Goal: Navigation & Orientation: Find specific page/section

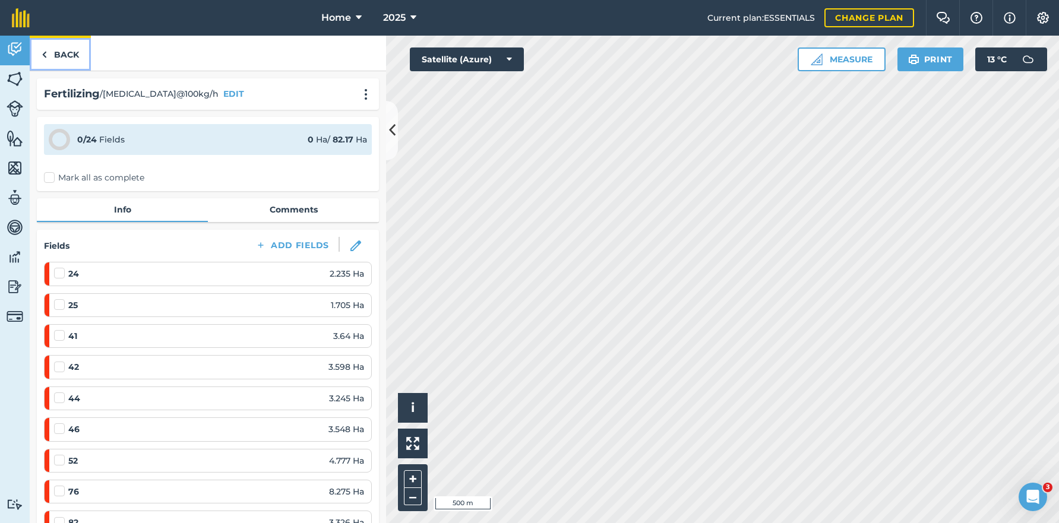
click at [61, 41] on link "Back" at bounding box center [60, 53] width 61 height 35
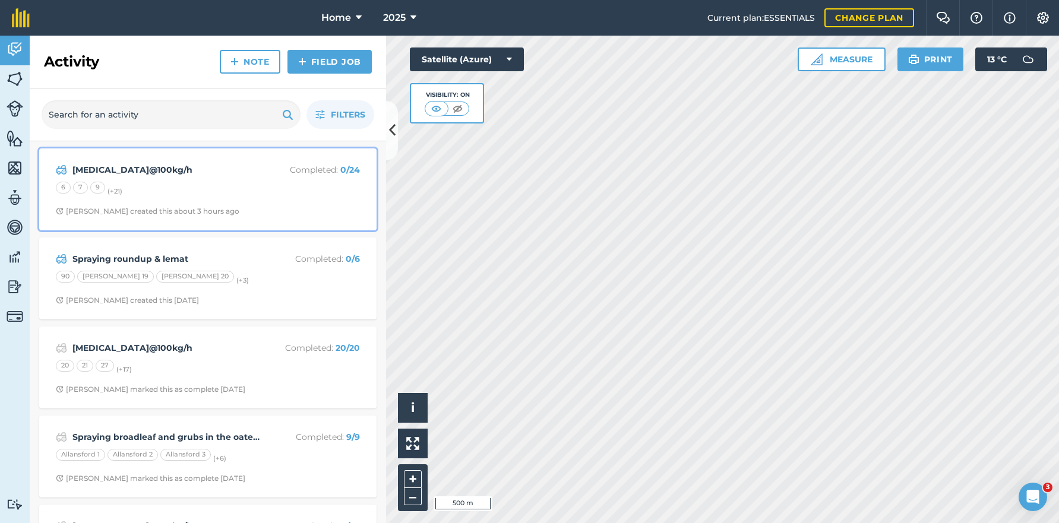
click at [205, 186] on div "6 7 9 (+ 21 )" at bounding box center [208, 189] width 304 height 15
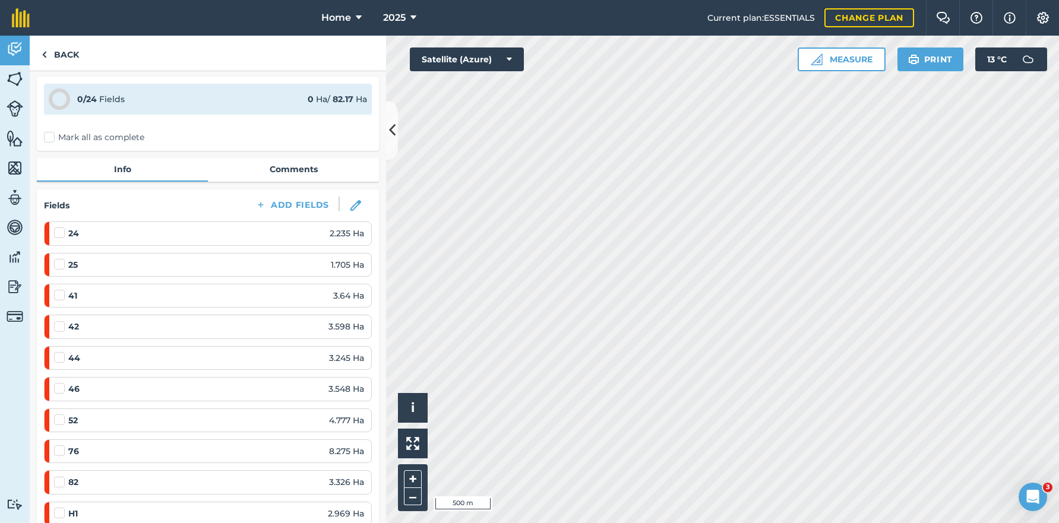
scroll to position [59, 0]
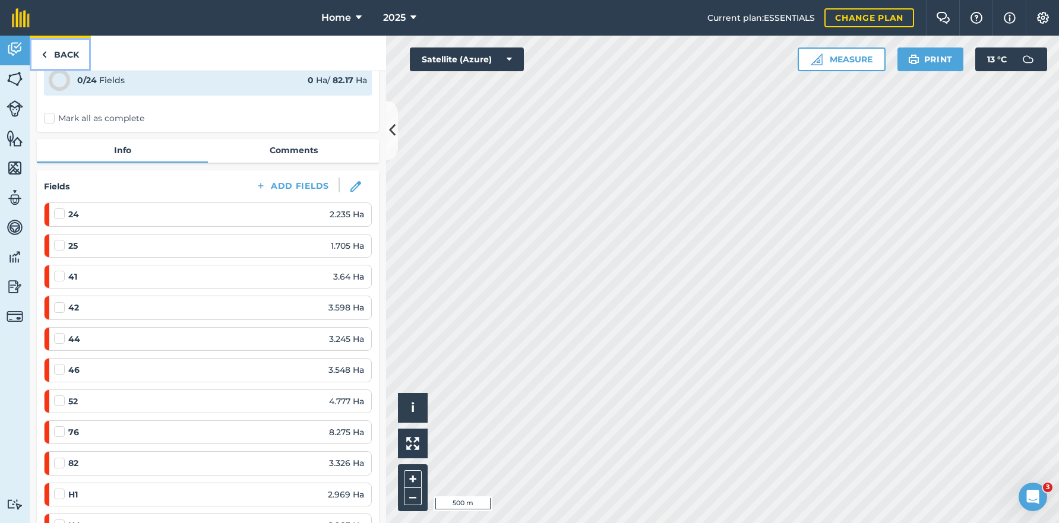
click at [74, 51] on link "Back" at bounding box center [60, 53] width 61 height 35
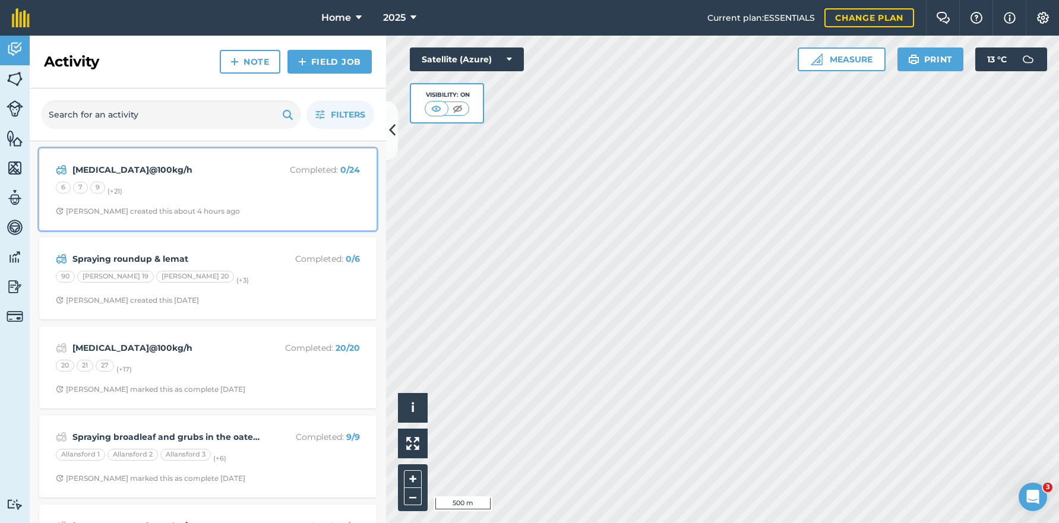
click at [297, 188] on div "6 7 9 (+ 21 )" at bounding box center [208, 189] width 304 height 15
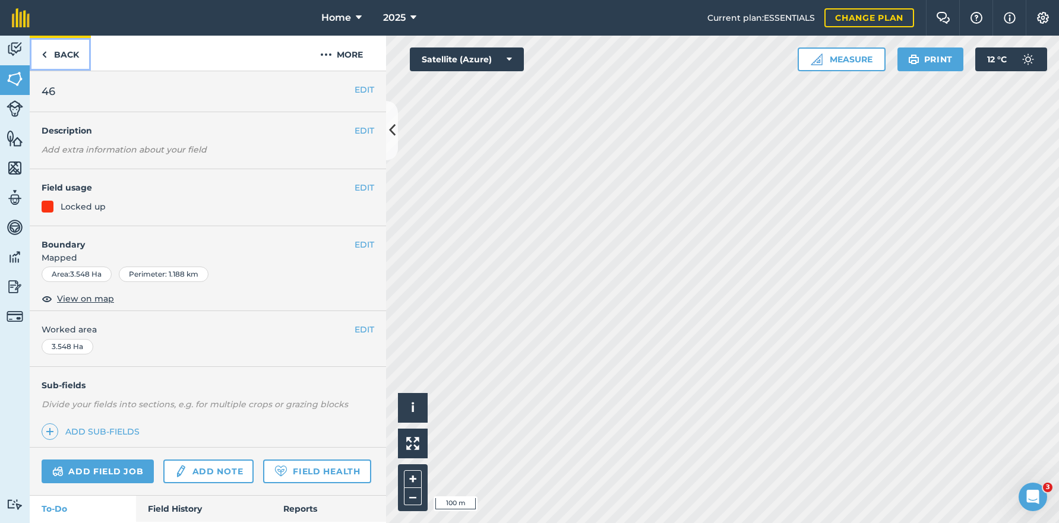
click at [56, 49] on link "Back" at bounding box center [60, 53] width 61 height 35
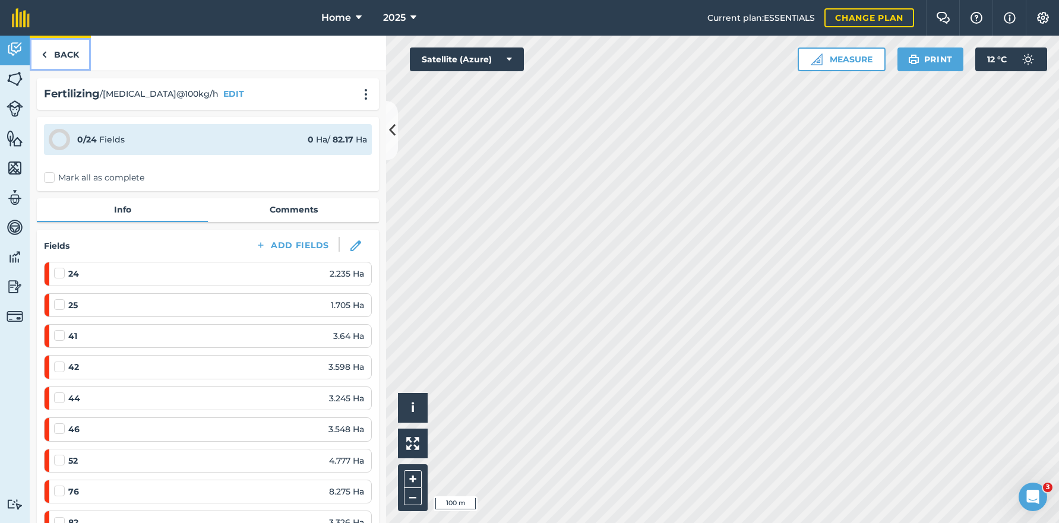
click at [59, 56] on link "Back" at bounding box center [60, 53] width 61 height 35
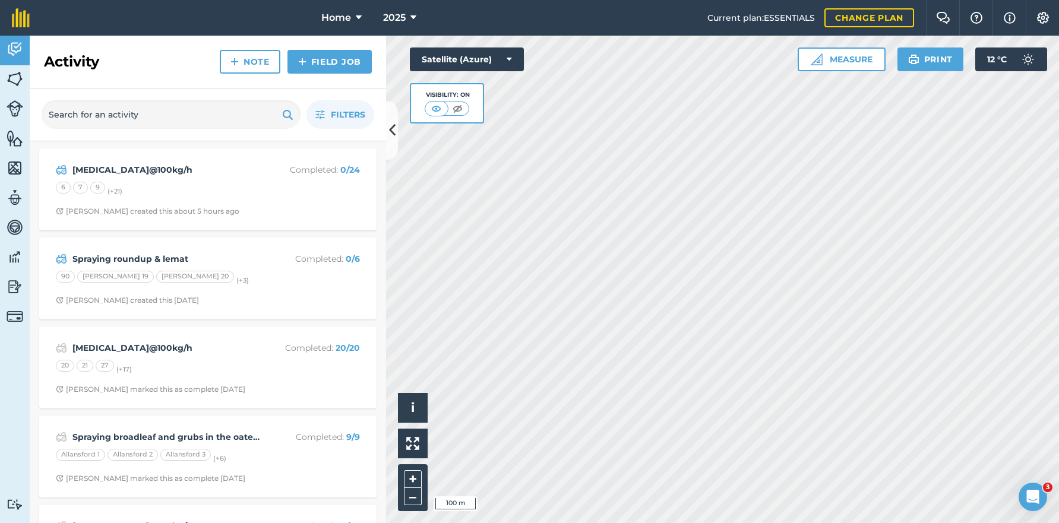
click at [271, 224] on div "[MEDICAL_DATA]@100kg/h Completed : 0 / 24 6 7 9 (+ 21 ) [PERSON_NAME] created t…" at bounding box center [207, 189] width 337 height 82
click at [278, 201] on div "[MEDICAL_DATA]@100kg/h Completed : 0 / 24 6 7 9 (+ 21 ) [PERSON_NAME] created t…" at bounding box center [207, 190] width 323 height 68
